Goal: Transaction & Acquisition: Purchase product/service

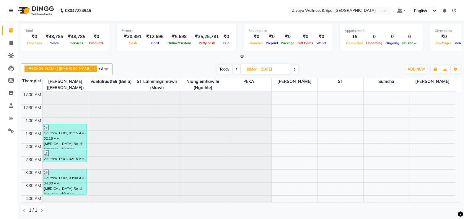
scroll to position [155, 0]
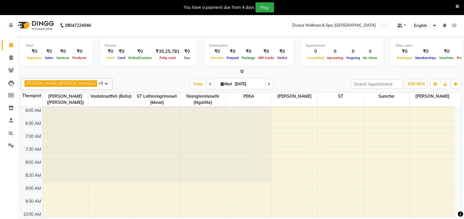
click at [101, 86] on span at bounding box center [107, 83] width 12 height 11
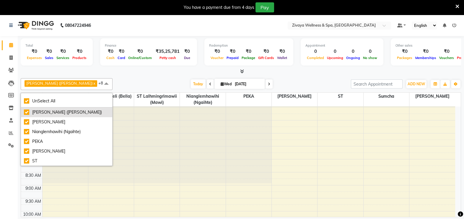
click at [50, 109] on div "[PERSON_NAME] ([PERSON_NAME])" at bounding box center [66, 112] width 85 height 6
checkbox input "false"
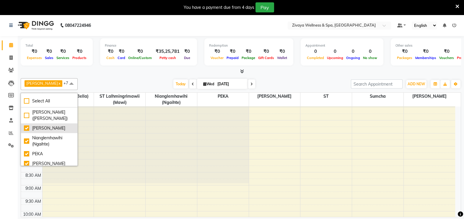
click at [43, 132] on div "[PERSON_NAME]" at bounding box center [49, 128] width 51 height 6
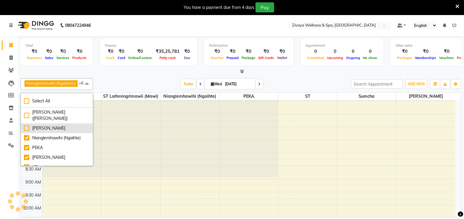
checkbox input "false"
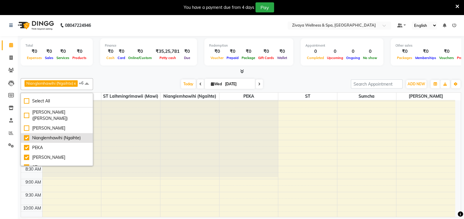
click at [45, 137] on div "Nianglemhawihi (Ngaihte)" at bounding box center [57, 138] width 66 height 6
checkbox input "false"
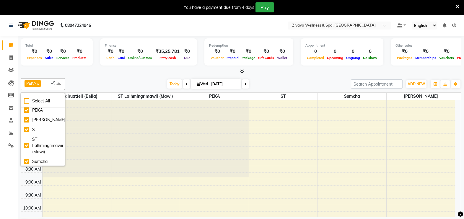
scroll to position [52, 0]
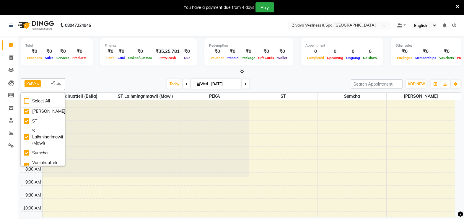
click at [44, 105] on div "PEKA" at bounding box center [43, 102] width 38 height 6
checkbox input "false"
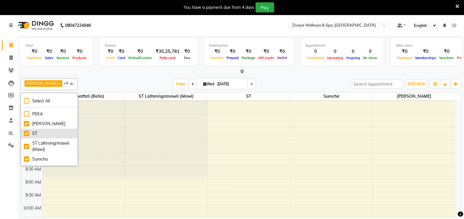
click at [43, 129] on li "ST" at bounding box center [49, 134] width 56 height 10
checkbox input "false"
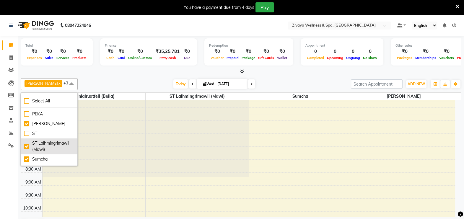
click at [44, 140] on div "ST Lalhmingrimawii (Mawi)" at bounding box center [49, 146] width 51 height 12
checkbox input "false"
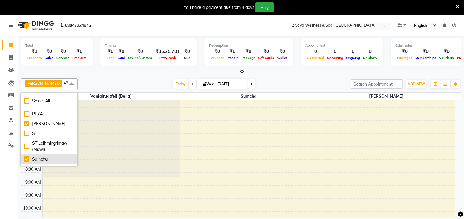
click at [47, 156] on div "Sumcha" at bounding box center [49, 159] width 51 height 6
checkbox input "false"
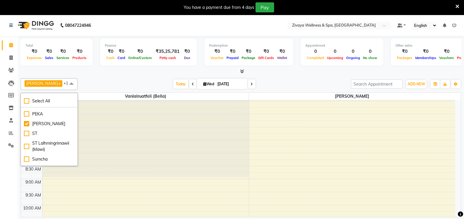
click at [77, 81] on span at bounding box center [72, 83] width 12 height 11
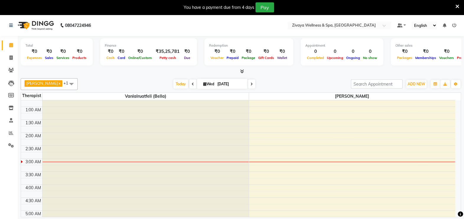
scroll to position [1, 0]
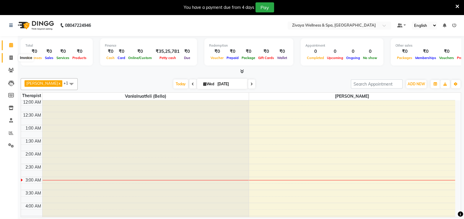
click at [10, 56] on icon at bounding box center [10, 58] width 3 height 4
select select "service"
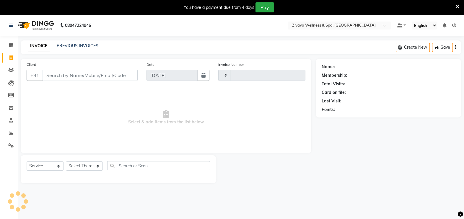
type input "1998"
select select "7072"
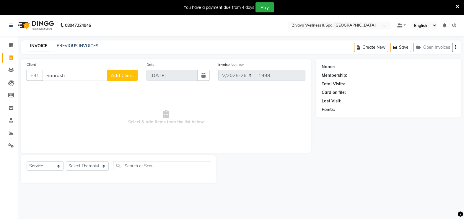
type input "Saurash"
click at [127, 74] on span "Add Client" at bounding box center [122, 75] width 23 height 6
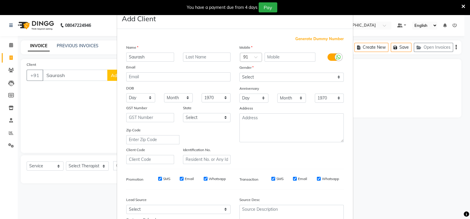
click at [400, 76] on ngb-modal-window "Add Client Generate Dummy Number Name Saurash Email DOB Day 01 02 03 04 05 06 0…" at bounding box center [235, 109] width 470 height 219
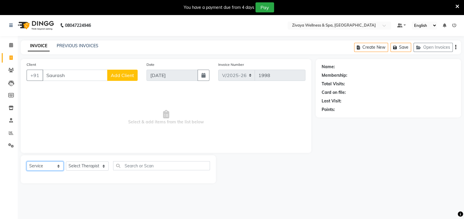
click at [49, 167] on select "Select Service Product Membership Package Voucher Prepaid Gift Card" at bounding box center [45, 166] width 37 height 9
select select "package"
click at [27, 162] on select "Select Service Product Membership Package Voucher Prepaid Gift Card" at bounding box center [45, 166] width 37 height 9
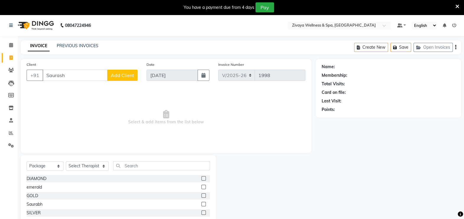
click at [203, 214] on label at bounding box center [204, 213] width 4 height 4
click at [203, 214] on input "checkbox" at bounding box center [204, 213] width 4 height 4
checkbox input "false"
click at [77, 167] on select "Select Therapist [PERSON_NAME] [PERSON_NAME] Lalthuoizing ([PERSON_NAME]) [PERS…" at bounding box center [87, 166] width 43 height 9
select select "80331"
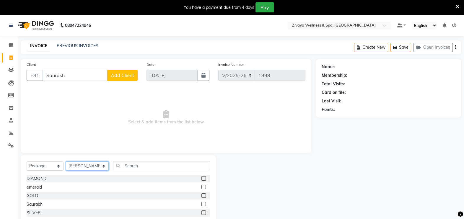
click at [66, 162] on select "Select Therapist [PERSON_NAME] [PERSON_NAME] Lalthuoizing ([PERSON_NAME]) [PERS…" at bounding box center [87, 166] width 43 height 9
click at [204, 215] on label at bounding box center [204, 213] width 4 height 4
click at [204, 215] on input "checkbox" at bounding box center [204, 213] width 4 height 4
checkbox input "false"
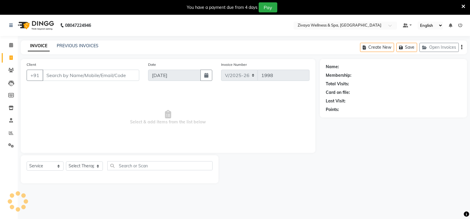
select select "7072"
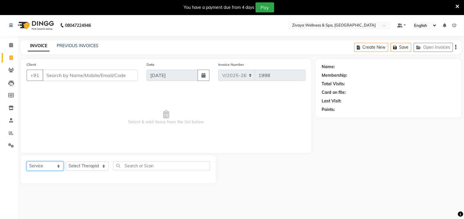
click at [49, 166] on select "Select Service Product Membership Package Voucher Prepaid Gift Card" at bounding box center [45, 166] width 37 height 9
select select "package"
click at [27, 162] on select "Select Service Product Membership Package Voucher Prepaid Gift Card" at bounding box center [45, 166] width 37 height 9
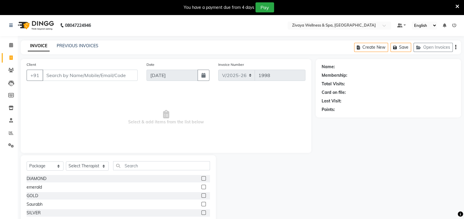
click at [202, 213] on label at bounding box center [204, 213] width 4 height 4
click at [202, 213] on input "checkbox" at bounding box center [204, 213] width 4 height 4
checkbox input "false"
click at [91, 164] on select "Select Therapist [PERSON_NAME] [PERSON_NAME] Lalthuoizing ([PERSON_NAME]) [PERS…" at bounding box center [87, 166] width 43 height 9
select select "80331"
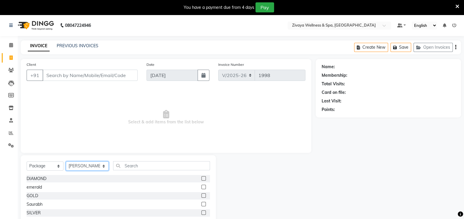
click at [66, 162] on select "Select Therapist [PERSON_NAME] [PERSON_NAME] Lalthuoizing ([PERSON_NAME]) [PERS…" at bounding box center [87, 166] width 43 height 9
click at [203, 213] on label at bounding box center [204, 213] width 4 height 4
click at [203, 213] on input "checkbox" at bounding box center [204, 213] width 4 height 4
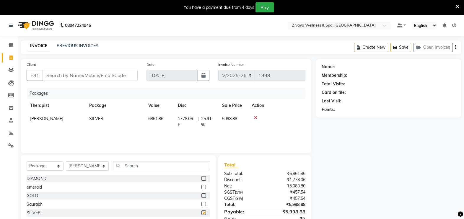
checkbox input "false"
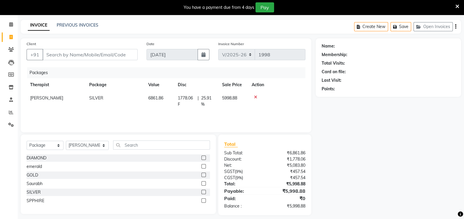
scroll to position [26, 0]
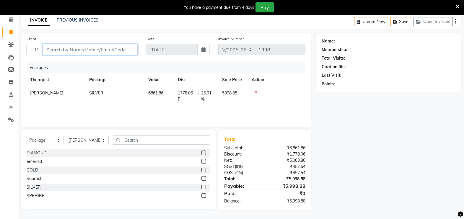
click at [70, 52] on input "Client" at bounding box center [90, 49] width 95 height 11
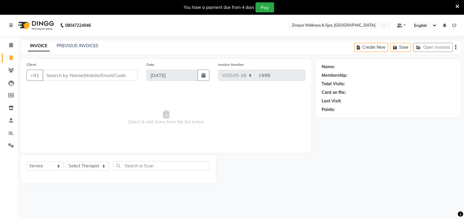
select select "7072"
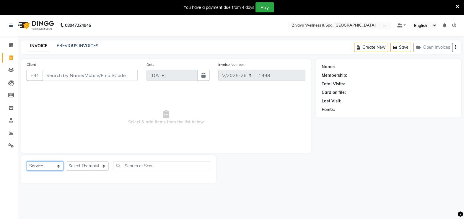
click at [40, 167] on select "Select Service Product Membership Package Voucher Prepaid Gift Card" at bounding box center [45, 166] width 37 height 9
select select "package"
click at [27, 162] on select "Select Service Product Membership Package Voucher Prepaid Gift Card" at bounding box center [45, 166] width 37 height 9
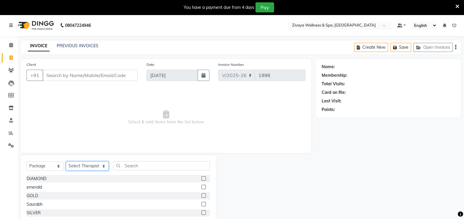
click at [80, 165] on select "Select Therapist [PERSON_NAME] [PERSON_NAME] Lalthuoizing ([PERSON_NAME]) [PERS…" at bounding box center [87, 166] width 43 height 9
select select "80331"
click at [66, 162] on select "Select Therapist [PERSON_NAME] [PERSON_NAME] Lalthuoizing ([PERSON_NAME]) [PERS…" at bounding box center [87, 166] width 43 height 9
click at [204, 214] on label at bounding box center [204, 213] width 4 height 4
click at [204, 214] on input "checkbox" at bounding box center [204, 213] width 4 height 4
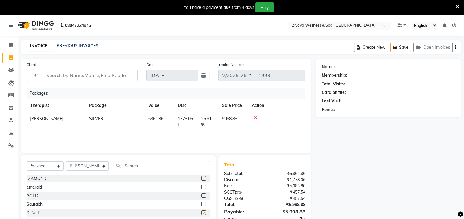
checkbox input "false"
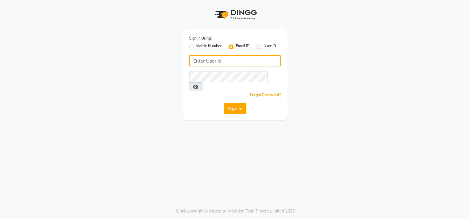
type input "[EMAIL_ADDRESS][DOMAIN_NAME]"
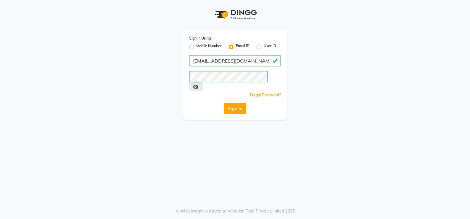
click at [199, 85] on icon at bounding box center [196, 87] width 6 height 5
click at [198, 85] on icon at bounding box center [195, 87] width 5 height 5
click at [241, 103] on button "Sign In" at bounding box center [235, 108] width 22 height 11
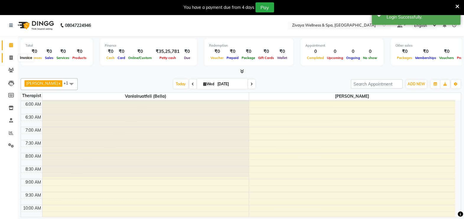
click at [10, 56] on icon at bounding box center [10, 58] width 3 height 4
select select "service"
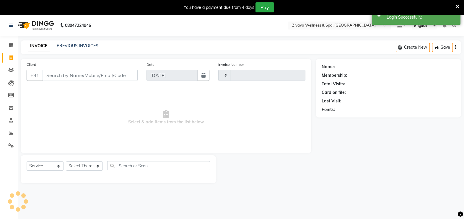
type input "1998"
select select "7072"
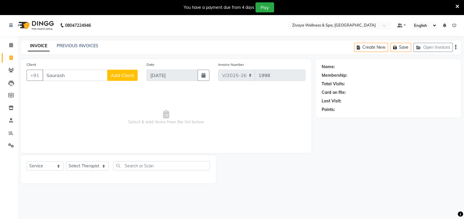
type input "Saurash"
click at [124, 72] on span "Add Client" at bounding box center [122, 75] width 23 height 6
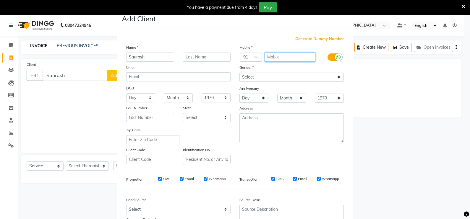
click at [281, 58] on input "text" at bounding box center [290, 57] width 51 height 9
type input "7389901812"
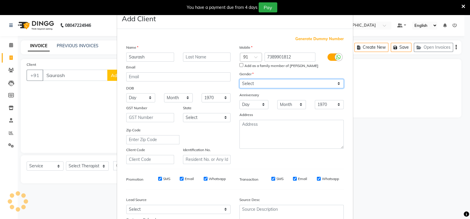
click at [263, 79] on div "Mobile Country Code × 91 7389901812 Add as a family member of [PERSON_NAME] Gen…" at bounding box center [291, 104] width 113 height 120
select select "[DEMOGRAPHIC_DATA]"
click at [239, 80] on select "Select [DEMOGRAPHIC_DATA] [DEMOGRAPHIC_DATA] Other Prefer Not To Say" at bounding box center [291, 83] width 104 height 9
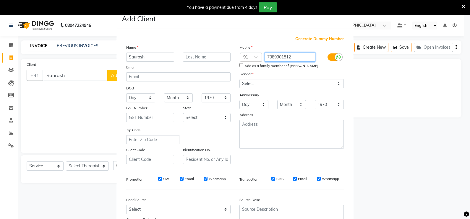
click at [301, 58] on input "7389901812" at bounding box center [290, 57] width 51 height 9
type input "7"
type input "8837008477"
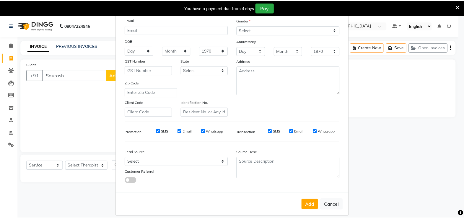
scroll to position [56, 0]
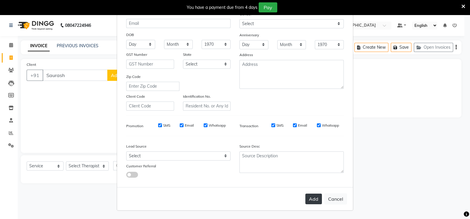
click at [309, 197] on button "Add" at bounding box center [313, 199] width 17 height 11
type input "8837008477"
select select
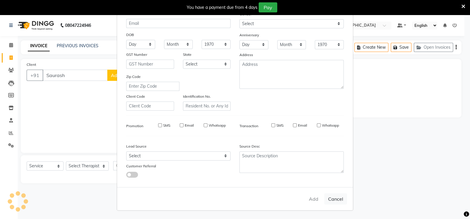
select select
checkbox input "false"
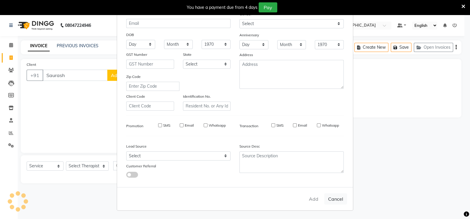
checkbox input "false"
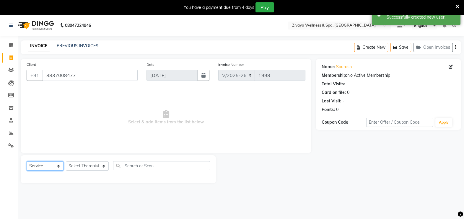
click at [42, 167] on select "Select Service Product Membership Package Voucher Prepaid Gift Card" at bounding box center [45, 166] width 37 height 9
select select "package"
click at [27, 162] on select "Select Service Product Membership Package Voucher Prepaid Gift Card" at bounding box center [45, 166] width 37 height 9
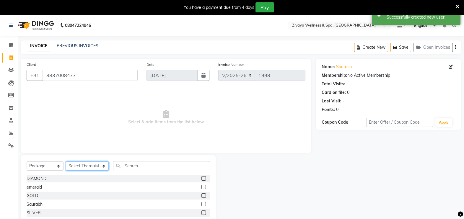
click at [90, 165] on select "Select Therapist [PERSON_NAME] [PERSON_NAME] Lalthuoizing ([PERSON_NAME]) [PERS…" at bounding box center [87, 166] width 43 height 9
select select "80331"
click at [66, 162] on select "Select Therapist [PERSON_NAME] [PERSON_NAME] Lalthuoizing ([PERSON_NAME]) [PERS…" at bounding box center [87, 166] width 43 height 9
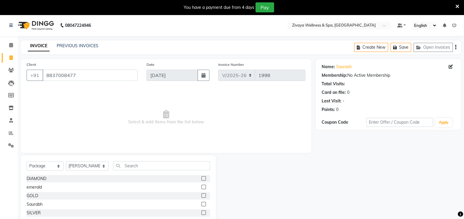
click at [203, 213] on label at bounding box center [204, 213] width 4 height 4
click at [203, 213] on input "checkbox" at bounding box center [204, 213] width 4 height 4
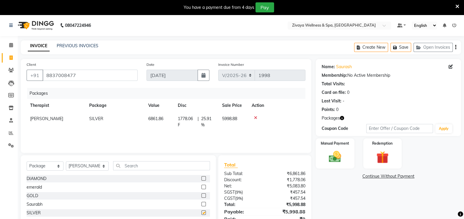
checkbox input "false"
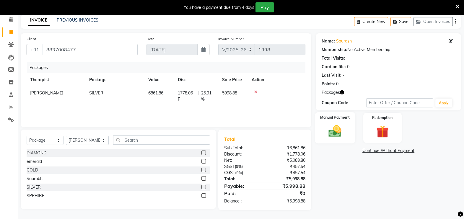
click at [337, 122] on div "Manual Payment" at bounding box center [335, 127] width 40 height 31
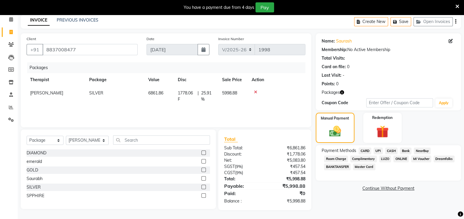
click at [392, 148] on span "CASH" at bounding box center [391, 151] width 13 height 7
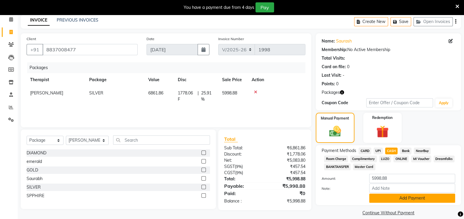
click at [391, 197] on button "Add Payment" at bounding box center [413, 198] width 86 height 9
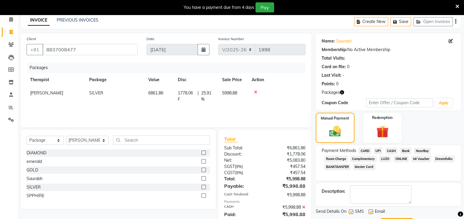
scroll to position [53, 0]
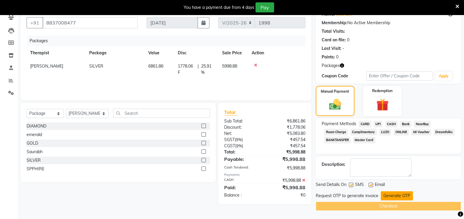
click at [389, 197] on button "Generate OTP" at bounding box center [397, 196] width 32 height 9
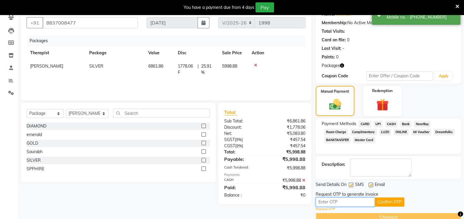
click at [330, 204] on input "text" at bounding box center [345, 202] width 59 height 9
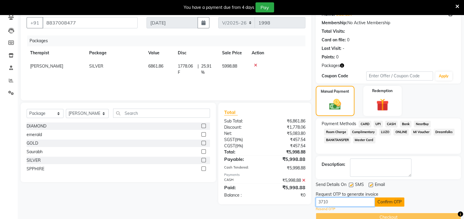
type input "3710"
click at [396, 200] on button "Confirm OTP" at bounding box center [390, 202] width 30 height 9
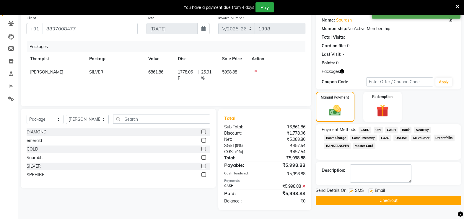
scroll to position [47, 0]
click at [389, 200] on button "Checkout" at bounding box center [388, 200] width 145 height 9
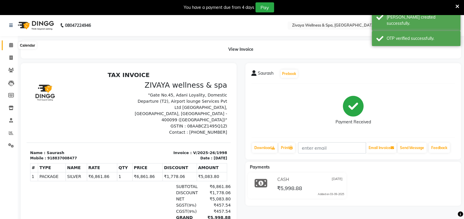
click at [10, 42] on span at bounding box center [11, 45] width 10 height 7
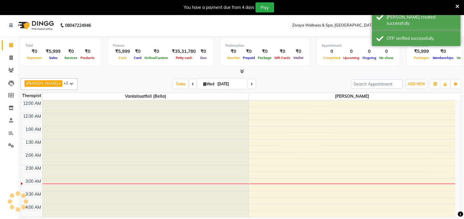
scroll to position [155, 0]
